Goal: Check status: Check status

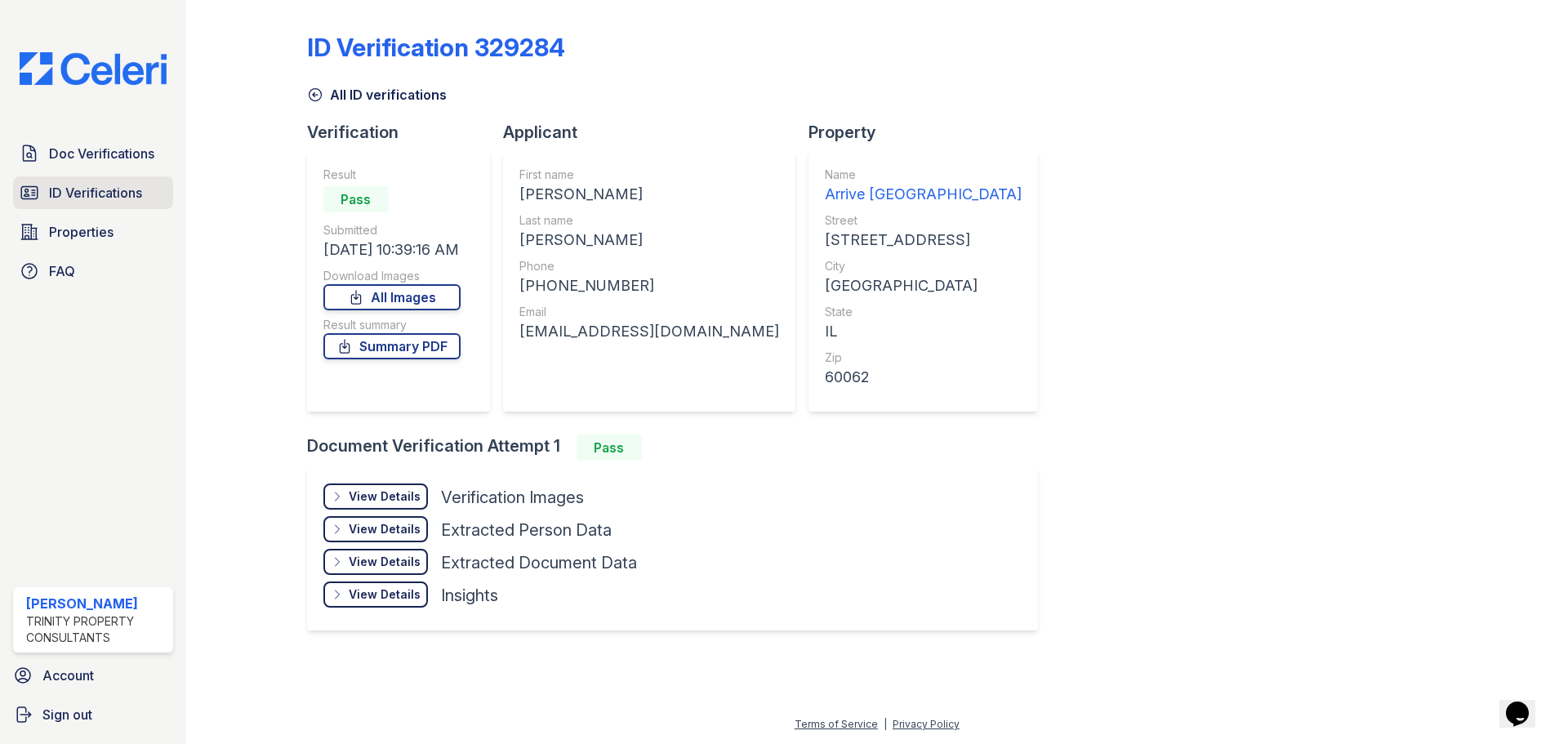
click at [121, 183] on span "ID Verifications" at bounding box center [95, 192] width 93 height 20
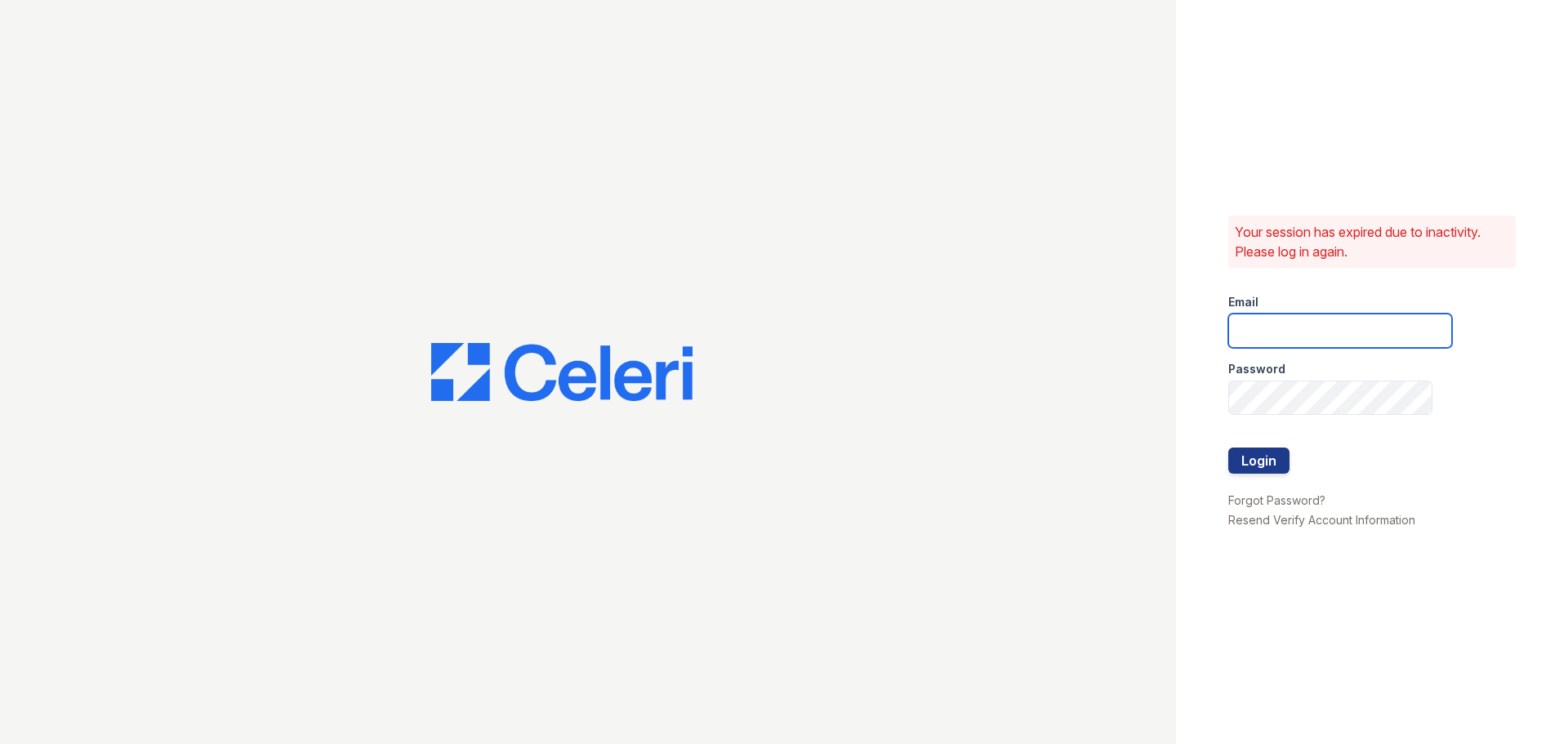
type input "[PERSON_NAME][EMAIL_ADDRESS][DOMAIN_NAME]"
click at [1234, 464] on button "Login" at bounding box center [1259, 461] width 61 height 26
